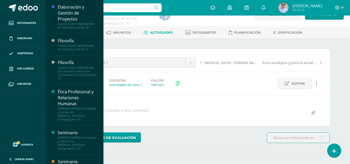
scroll to position [34, 0]
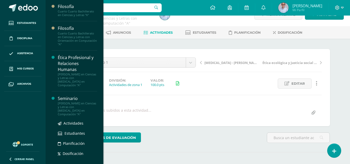
click at [68, 100] on div "Seminario" at bounding box center [77, 99] width 39 height 6
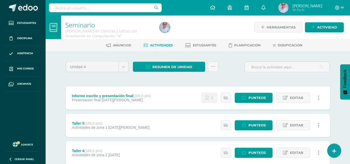
click at [112, 96] on div "Informe escrito y presentación final (100.0 pts)" at bounding box center [111, 96] width 79 height 4
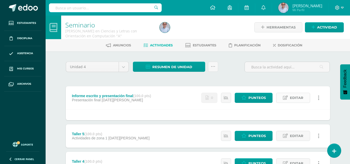
click at [299, 98] on span "Editar" at bounding box center [296, 98] width 13 height 10
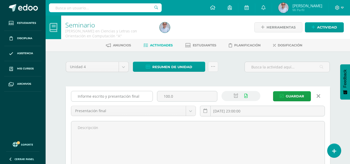
drag, startPoint x: 77, startPoint y: 96, endPoint x: 148, endPoint y: 98, distance: 71.6
click at [148, 98] on input "Informe escrito y presentación final" at bounding box center [111, 96] width 81 height 10
click at [236, 112] on input "2025-08-14 23:00:00" at bounding box center [263, 111] width 125 height 10
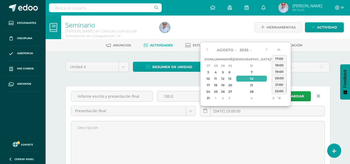
click at [280, 50] on button "button" at bounding box center [279, 51] width 5 height 8
click at [279, 57] on div "15:00" at bounding box center [279, 58] width 15 height 6
click at [292, 110] on input "2025-08-14 15:00" at bounding box center [263, 111] width 125 height 10
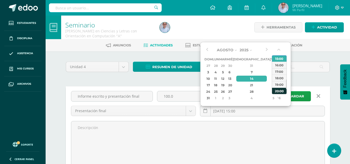
click at [279, 92] on div "20:00" at bounding box center [279, 91] width 15 height 6
type input "2025-08-14 20:00"
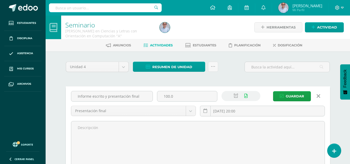
click at [294, 96] on span "Guardar" at bounding box center [295, 97] width 18 height 10
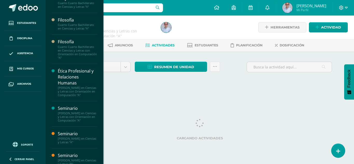
scroll to position [34, 0]
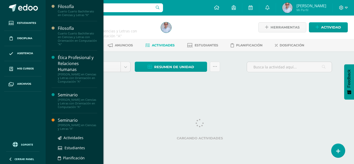
click at [68, 123] on div "Seminario" at bounding box center [77, 121] width 39 height 6
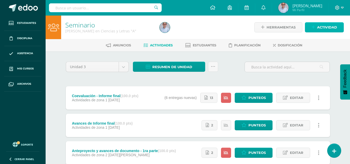
click at [324, 29] on span "Actividad" at bounding box center [327, 28] width 20 height 10
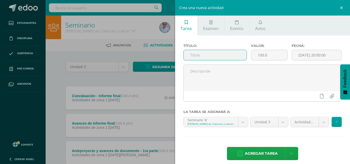
click at [199, 59] on input "text" at bounding box center [215, 55] width 63 height 10
paste input "Informe escrito y presentación final"
type input "Informe escrito y presentación final"
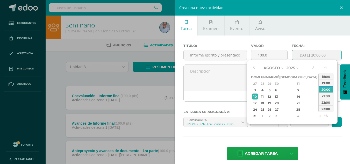
click at [320, 55] on input "[DATE] 20:00:00" at bounding box center [317, 55] width 50 height 10
click at [293, 94] on div "14" at bounding box center [299, 97] width 31 height 6
type input "2025-08-14 20:00"
click at [327, 89] on div "20:00" at bounding box center [326, 89] width 15 height 6
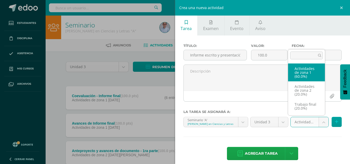
click at [309, 122] on body "Estudiantes Disciplina Asistencia Mis cursos Archivos Soporte Centro de ayuda Ú…" at bounding box center [175, 99] width 350 height 199
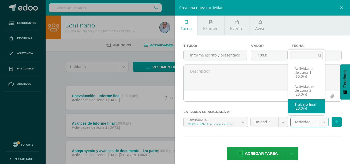
select select "124792"
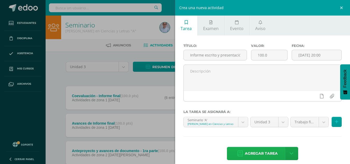
click at [261, 150] on span "Agregar tarea" at bounding box center [261, 153] width 33 height 13
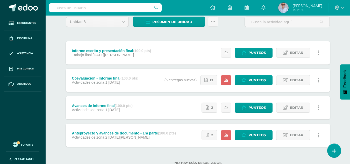
scroll to position [63, 0]
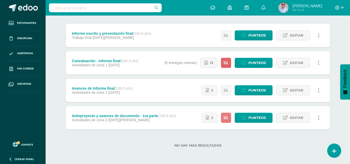
click at [227, 120] on link at bounding box center [226, 118] width 10 height 10
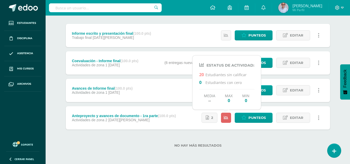
click at [246, 138] on div "No hay más resultados" at bounding box center [198, 142] width 265 height 24
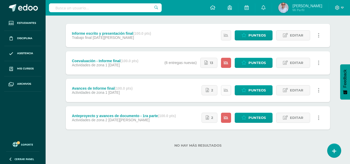
click at [229, 88] on link at bounding box center [226, 90] width 10 height 10
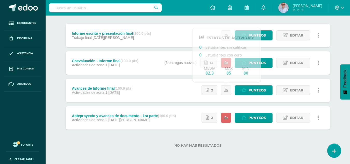
click at [244, 142] on div "No hay más resultados" at bounding box center [198, 142] width 265 height 24
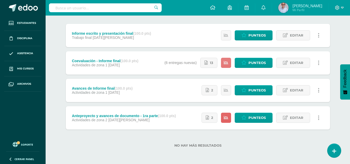
click at [228, 61] on icon at bounding box center [226, 63] width 4 height 4
click at [264, 146] on label "No hay más resultados" at bounding box center [198, 146] width 265 height 4
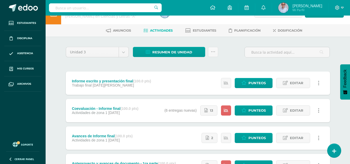
scroll to position [0, 0]
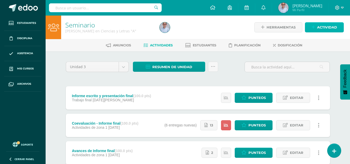
click at [330, 27] on span "Actividad" at bounding box center [327, 28] width 20 height 10
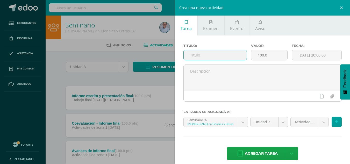
click at [201, 57] on input "text" at bounding box center [215, 55] width 63 height 10
type input "Taller 1"
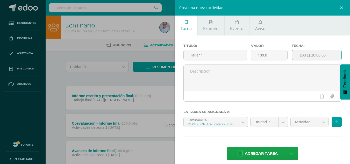
click at [313, 57] on input "[DATE] 20:00:00" at bounding box center [317, 55] width 50 height 10
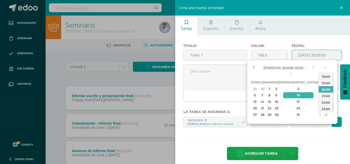
click at [253, 69] on button "button" at bounding box center [253, 68] width 5 height 8
click at [293, 99] on div "17" at bounding box center [299, 102] width 31 height 6
type input "2025-07-17 20:00"
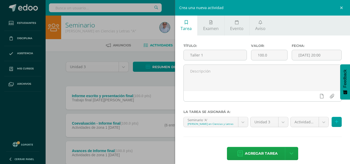
click at [307, 140] on div "Título: Taller 1 Valor: 100.0 Fecha: 2025-07-17 20:00 La tarea se asignará a: S…" at bounding box center [262, 103] width 175 height 134
click at [280, 121] on body "Tarea asignada exitosamente Estudiantes Disciplina Asistencia Mis cursos Archiv…" at bounding box center [175, 113] width 350 height 227
click at [288, 135] on body "Tarea asignada exitosamente Estudiantes Disciplina Asistencia Mis cursos Archiv…" at bounding box center [175, 113] width 350 height 227
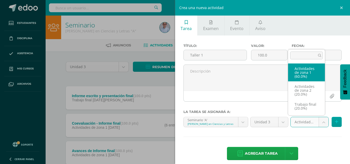
click at [317, 125] on body "Tarea asignada exitosamente Estudiantes Disciplina Asistencia Mis cursos Archiv…" at bounding box center [175, 113] width 350 height 227
select select "124790"
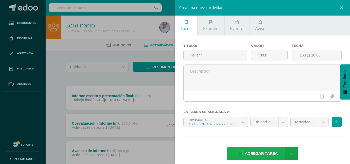
click at [261, 157] on span "Agregar tarea" at bounding box center [261, 153] width 33 height 13
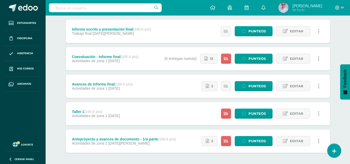
scroll to position [66, 0]
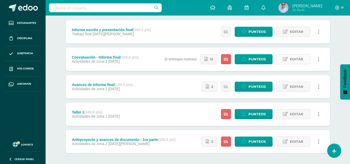
click at [293, 57] on span "Editar" at bounding box center [296, 59] width 13 height 10
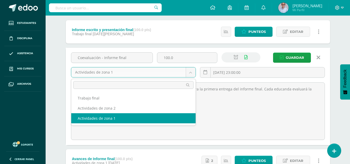
click at [192, 72] on body "Tarea asignada exitosamente Estudiantes Disciplina Asistencia Mis cursos Archiv…" at bounding box center [175, 98] width 350 height 328
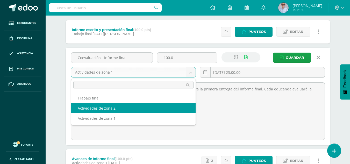
select select "124791"
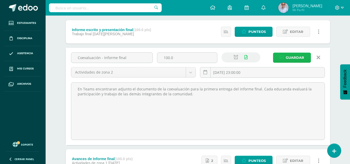
click at [289, 58] on span "Guardar" at bounding box center [295, 58] width 18 height 10
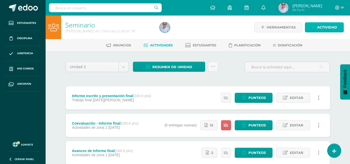
click at [321, 28] on span "Actividad" at bounding box center [327, 28] width 20 height 10
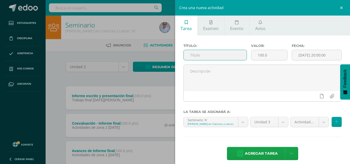
click at [224, 56] on input "text" at bounding box center [215, 55] width 63 height 10
type input "Taller 2"
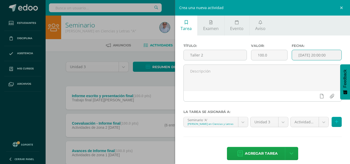
click at [322, 55] on input "[DATE] 20:00:00" at bounding box center [317, 55] width 50 height 10
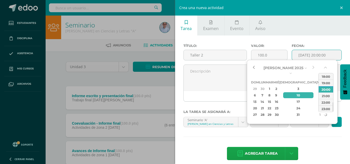
click at [254, 68] on button "button" at bounding box center [253, 68] width 5 height 8
click at [265, 105] on div "21" at bounding box center [262, 108] width 5 height 6
type input "2025-07-21 20:00"
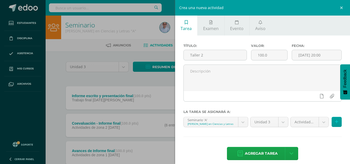
click at [315, 147] on div "Agregar tarea Agregar tarea y ocultar" at bounding box center [263, 154] width 159 height 14
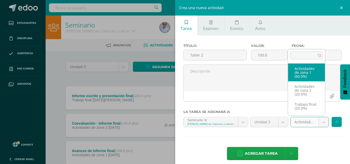
click at [319, 124] on body "La tarea Coevaluación - Informe final fue editada exitosamente. Estudiantes Dis…" at bounding box center [175, 127] width 350 height 254
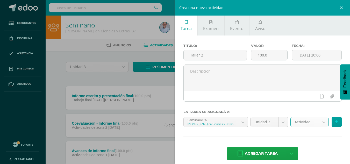
select select "124790"
click at [266, 149] on span "Agregar tarea" at bounding box center [261, 153] width 33 height 13
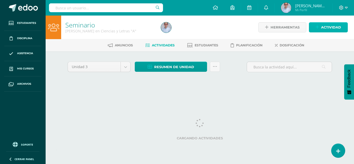
click at [330, 26] on span "Actividad" at bounding box center [331, 28] width 20 height 10
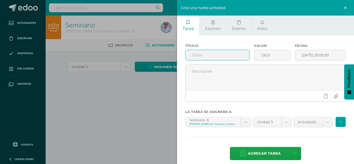
click at [233, 60] on input "text" at bounding box center [218, 55] width 64 height 10
type input "Taller 3"
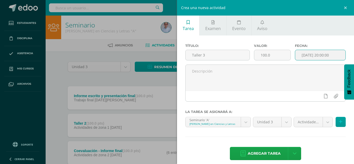
click at [318, 53] on input "[DATE] 20:00:00" at bounding box center [320, 55] width 50 height 10
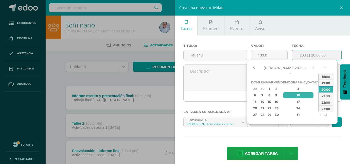
click at [253, 68] on button "button" at bounding box center [253, 68] width 5 height 8
click at [294, 105] on div "24" at bounding box center [299, 108] width 31 height 6
type input "2025-07-24 20:00"
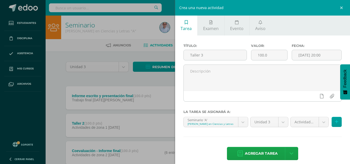
click at [307, 142] on div "Título: Taller 3 Valor: 100.0 Fecha: 2025-07-24 20:00 La tarea se asignará a: S…" at bounding box center [262, 103] width 175 height 134
click at [319, 121] on body "Tarea asignada exitosamente Estudiantes Disciplina Asistencia Mis cursos Archiv…" at bounding box center [175, 141] width 350 height 282
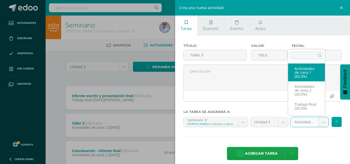
select select "124790"
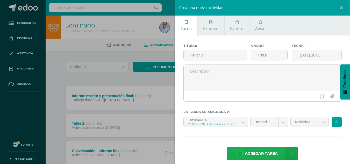
click at [263, 152] on span "Agregar tarea" at bounding box center [261, 153] width 33 height 13
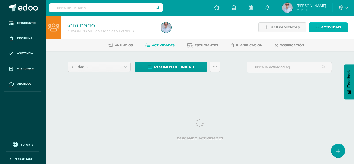
click at [326, 27] on span "Actividad" at bounding box center [331, 28] width 20 height 10
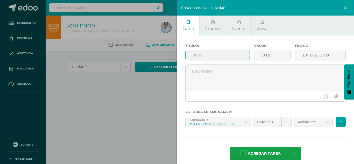
click at [227, 52] on input "text" at bounding box center [218, 55] width 64 height 10
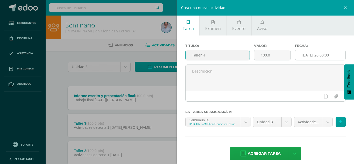
type input "Taller 4"
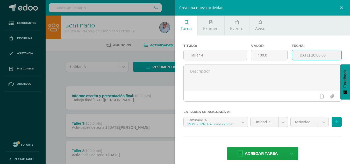
click at [310, 56] on input "[DATE] 20:00:00" at bounding box center [317, 55] width 50 height 10
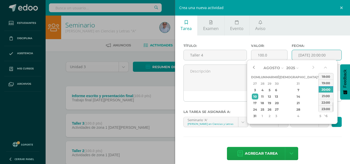
click at [253, 67] on button "button" at bounding box center [253, 68] width 5 height 8
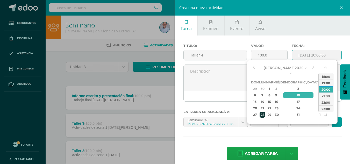
click at [265, 112] on div "28" at bounding box center [262, 115] width 5 height 6
type input "2025-07-28 20:00"
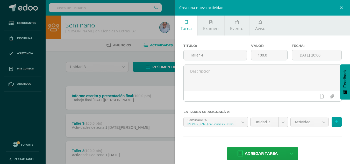
click at [305, 144] on div "Título: Taller 4 Valor: 100.0 Fecha: 2025-07-28 20:00 La tarea se asignará a: S…" at bounding box center [262, 103] width 175 height 134
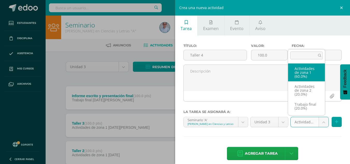
click at [324, 120] on body "Tarea asignada exitosamente Estudiantes Disciplina Asistencia Mis cursos Archiv…" at bounding box center [175, 154] width 350 height 309
select select "124790"
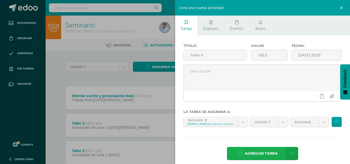
click at [267, 152] on span "Agregar tarea" at bounding box center [261, 153] width 33 height 13
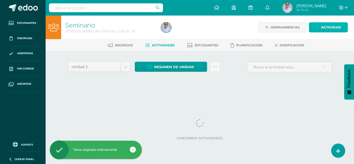
click at [330, 26] on span "Actividad" at bounding box center [331, 28] width 20 height 10
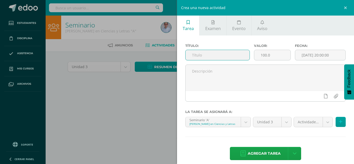
click at [208, 58] on input "text" at bounding box center [218, 55] width 64 height 10
type input "Taller 5"
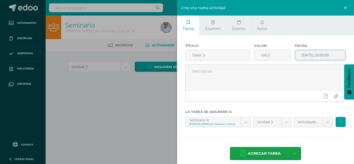
click at [306, 58] on input "[DATE] 20:00:00" at bounding box center [320, 55] width 50 height 10
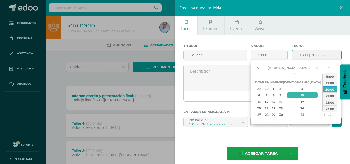
click at [257, 66] on button "button" at bounding box center [257, 68] width 5 height 8
click at [283, 112] on div "30" at bounding box center [280, 115] width 5 height 6
type input "[DATE] 20:00"
click at [303, 137] on div "Título: Taller 5 Valor: 100.0 Fecha: [DATE] 20:00 La tarea se asignará a: Semin…" at bounding box center [262, 103] width 175 height 134
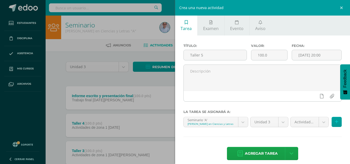
click at [317, 128] on div "Actividades de zona 1 (60.0%) Actividades de zona 1 (60.0%) Actividades de zona…" at bounding box center [317, 124] width 54 height 15
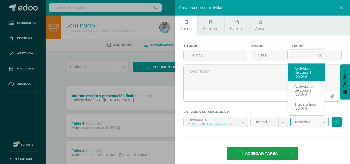
select select "124790"
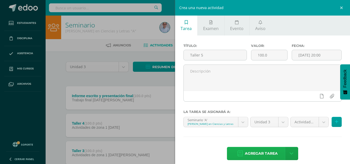
click at [265, 153] on span "Agregar tarea" at bounding box center [261, 153] width 33 height 13
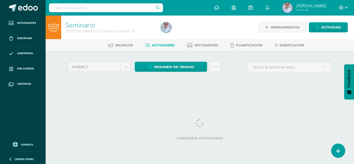
click at [332, 58] on div "Unidad 3 Unidad 1 Unidad 2 Unidad 3 Unidad 4 Resumen de unidad Descargar como H…" at bounding box center [199, 73] width 285 height 45
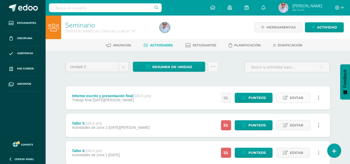
click at [295, 100] on span "Editar" at bounding box center [296, 98] width 13 height 10
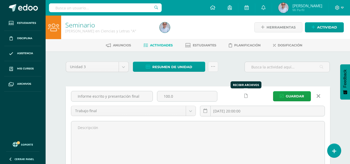
click at [246, 96] on icon at bounding box center [246, 96] width 3 height 4
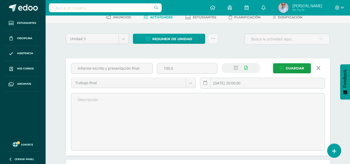
scroll to position [48, 0]
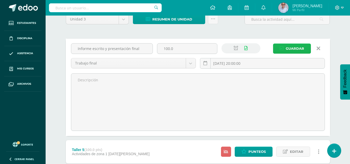
click at [296, 46] on span "Guardar" at bounding box center [295, 49] width 18 height 10
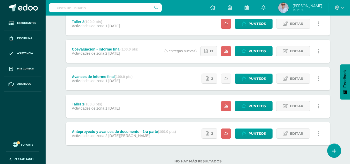
scroll to position [187, 0]
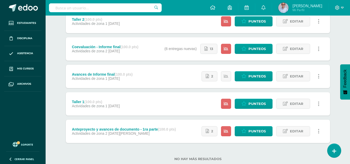
click at [318, 47] on icon at bounding box center [319, 49] width 2 height 6
click at [333, 48] on div "Unidad 3 Unidad 1 Unidad 2 Unidad 3 Unidad 4 Resumen de unidad Descargar como H…" at bounding box center [198, 21] width 285 height 313
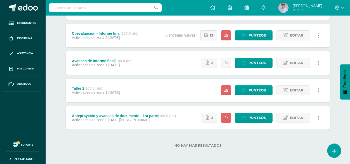
scroll to position [197, 0]
